Goal: Task Accomplishment & Management: Use online tool/utility

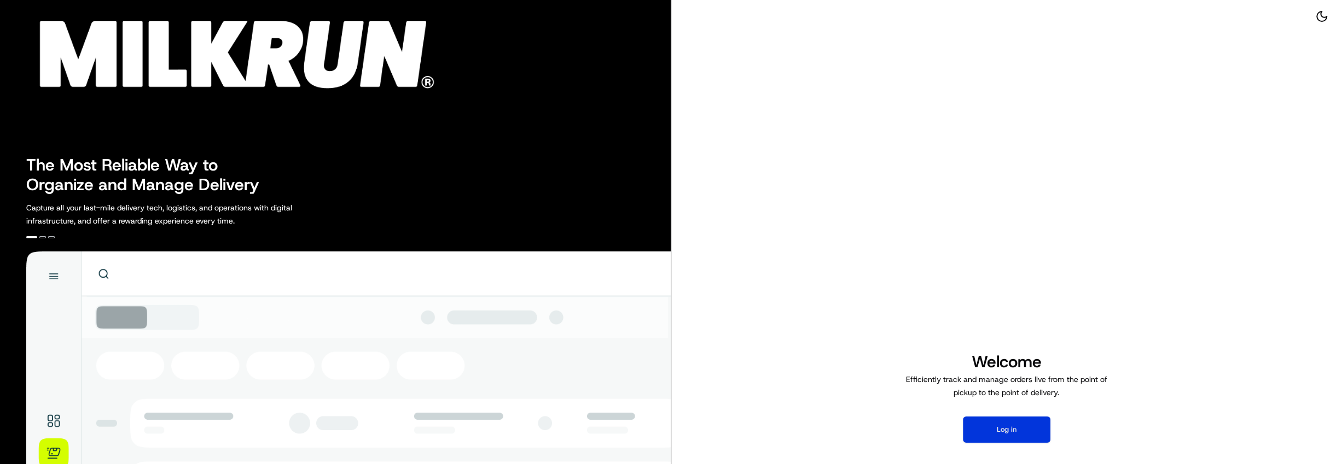
click at [1042, 427] on button "Log in" at bounding box center [1007, 430] width 88 height 26
click at [1033, 430] on button "Log in" at bounding box center [1007, 430] width 88 height 26
